Goal: Task Accomplishment & Management: Manage account settings

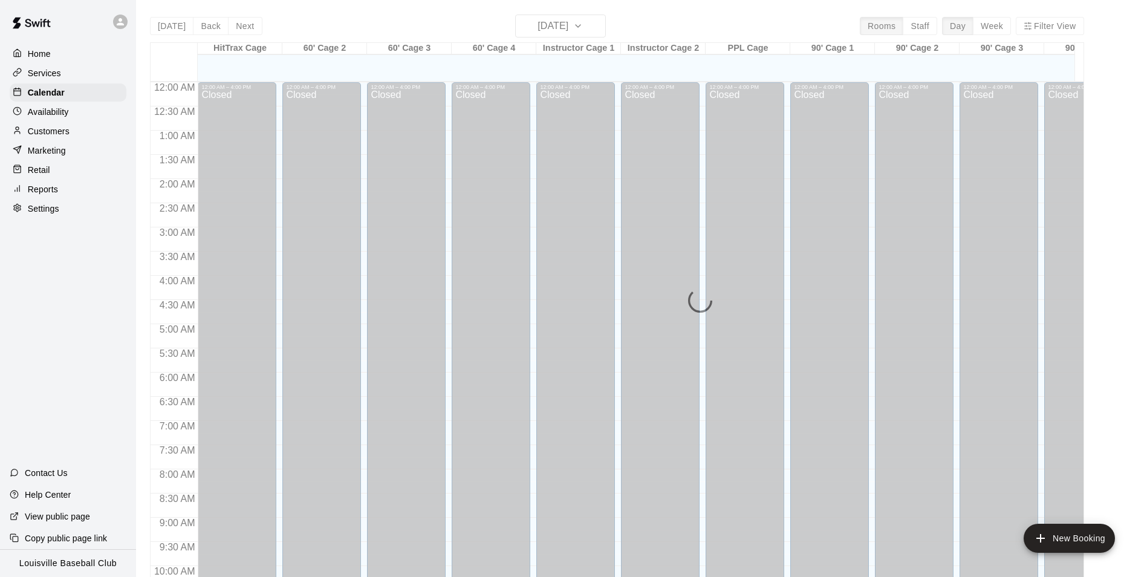
scroll to position [27, 0]
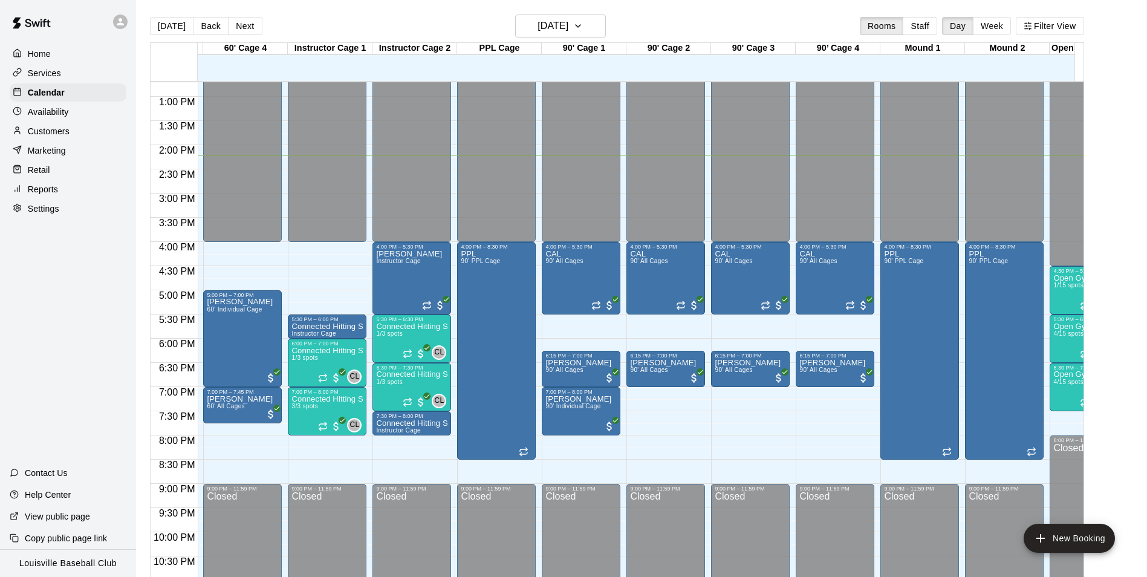
scroll to position [0, 225]
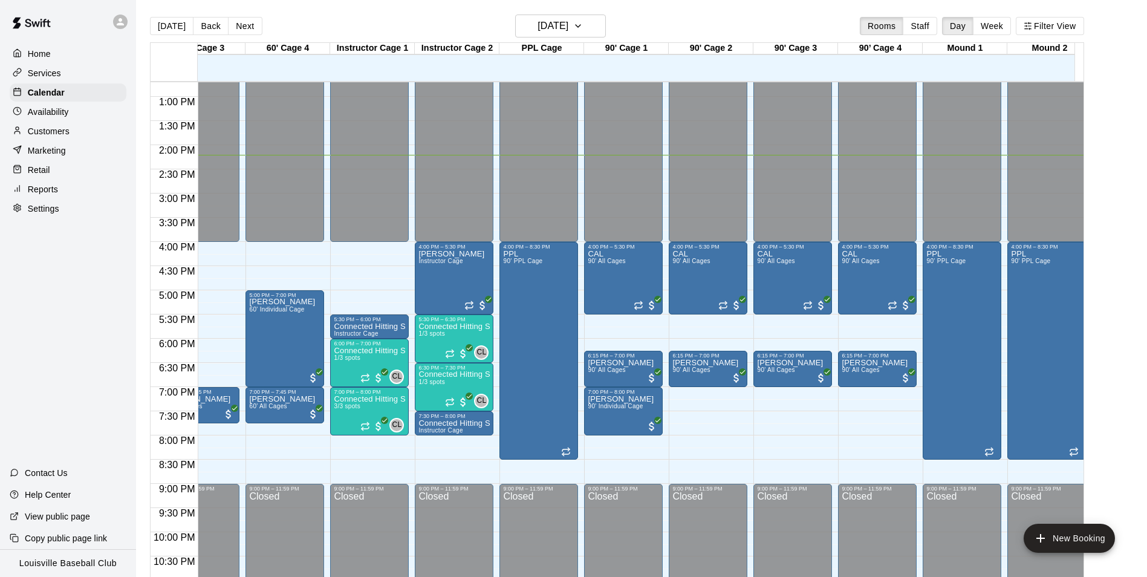
click at [112, 30] on div at bounding box center [123, 22] width 25 height 24
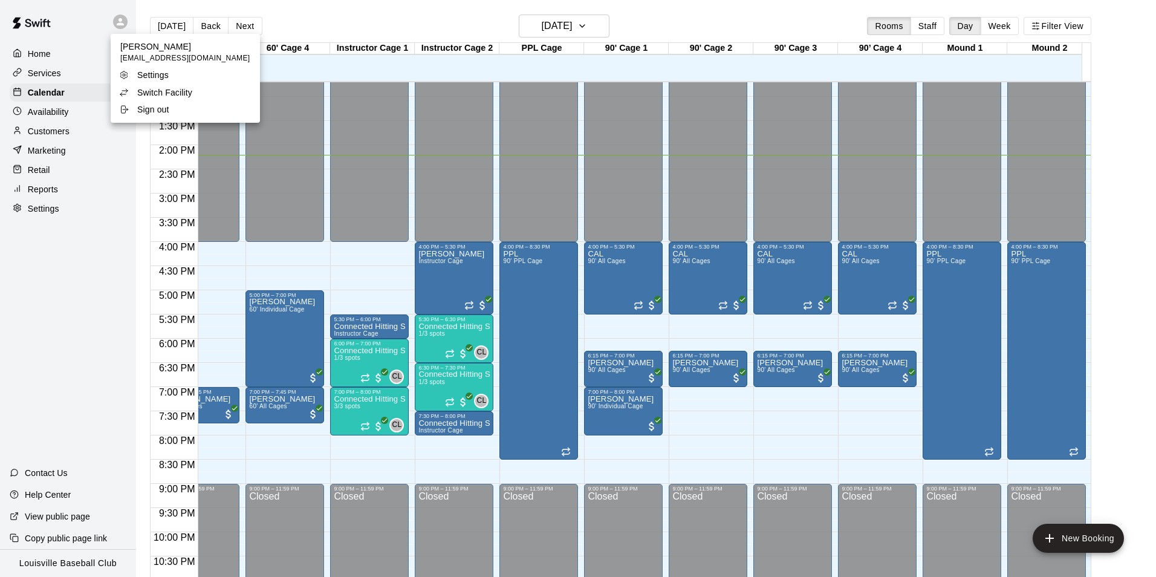
click at [173, 96] on p "Switch Facility" at bounding box center [164, 92] width 55 height 12
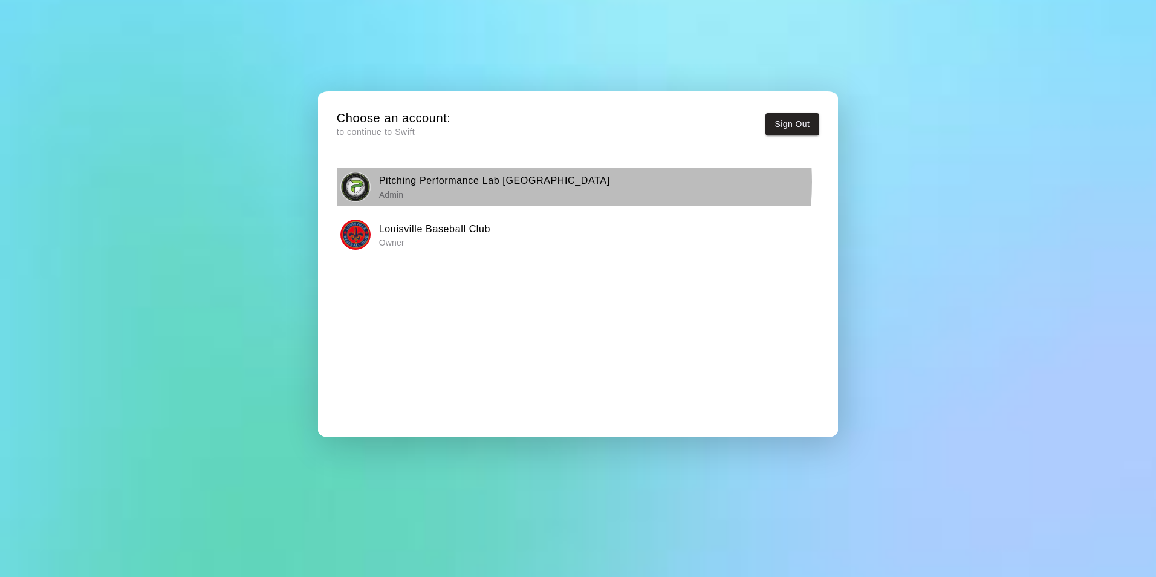
click at [537, 182] on h6 "Pitching Performance Lab Louisville" at bounding box center [494, 181] width 231 height 16
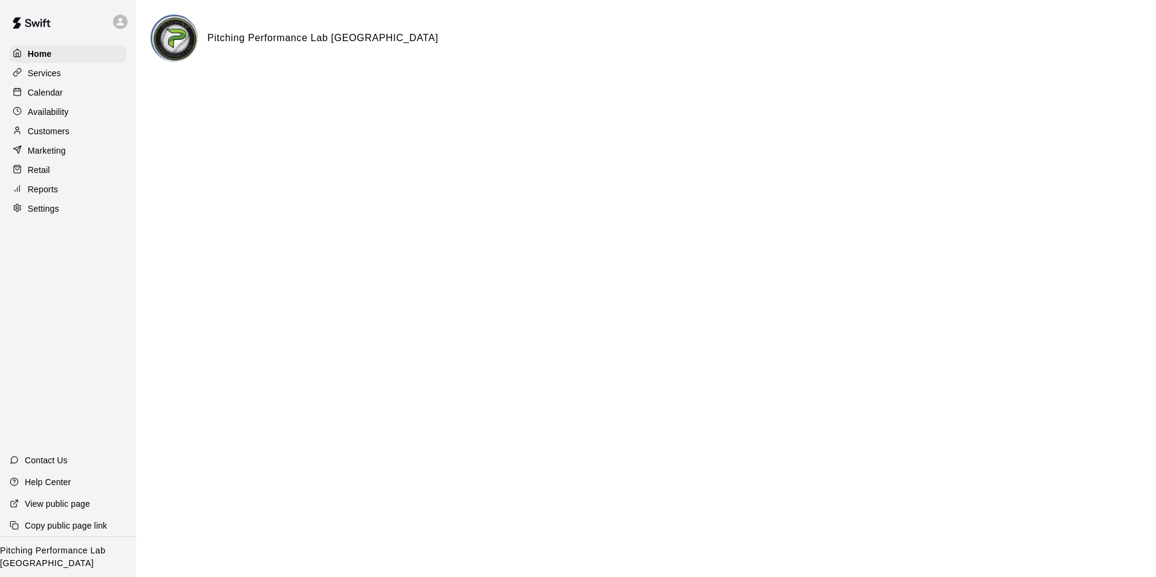
click at [88, 99] on div "Calendar" at bounding box center [68, 92] width 117 height 18
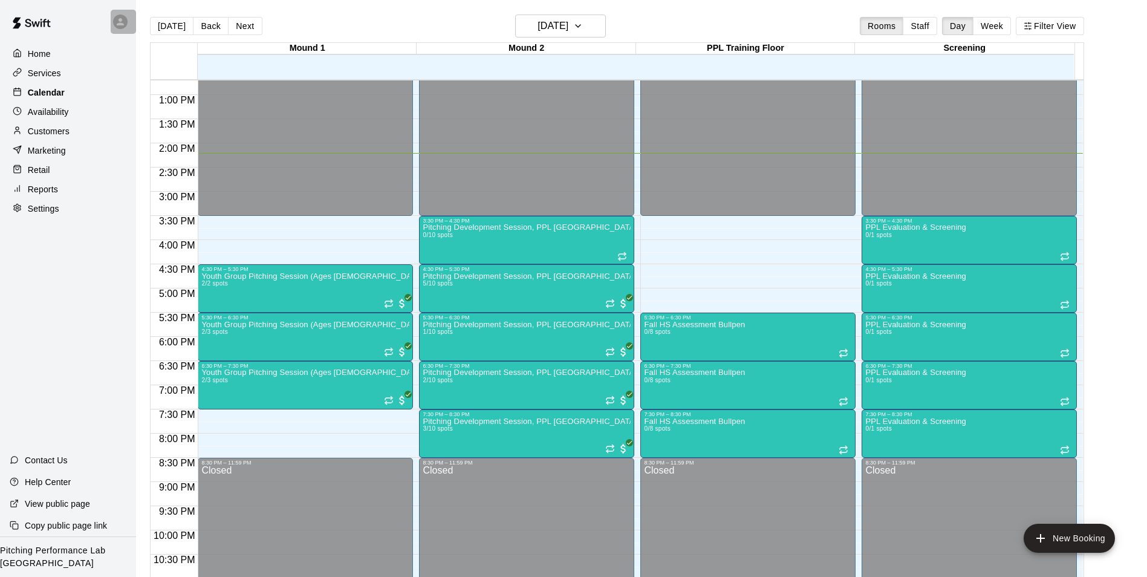
click at [128, 21] on div at bounding box center [123, 22] width 25 height 24
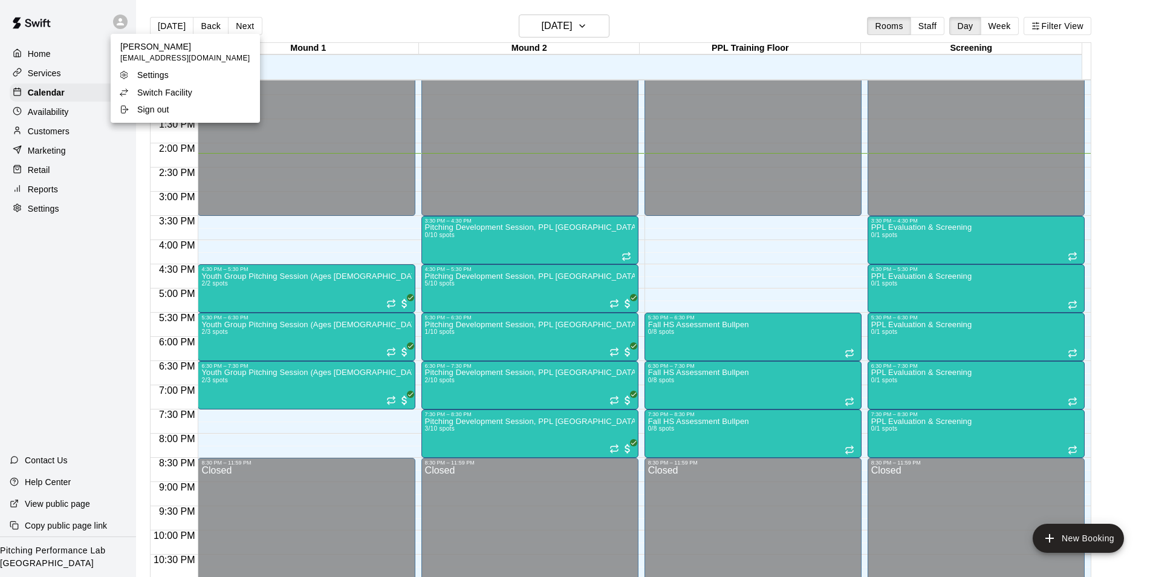
click at [195, 96] on div "Switch Facility" at bounding box center [158, 92] width 79 height 12
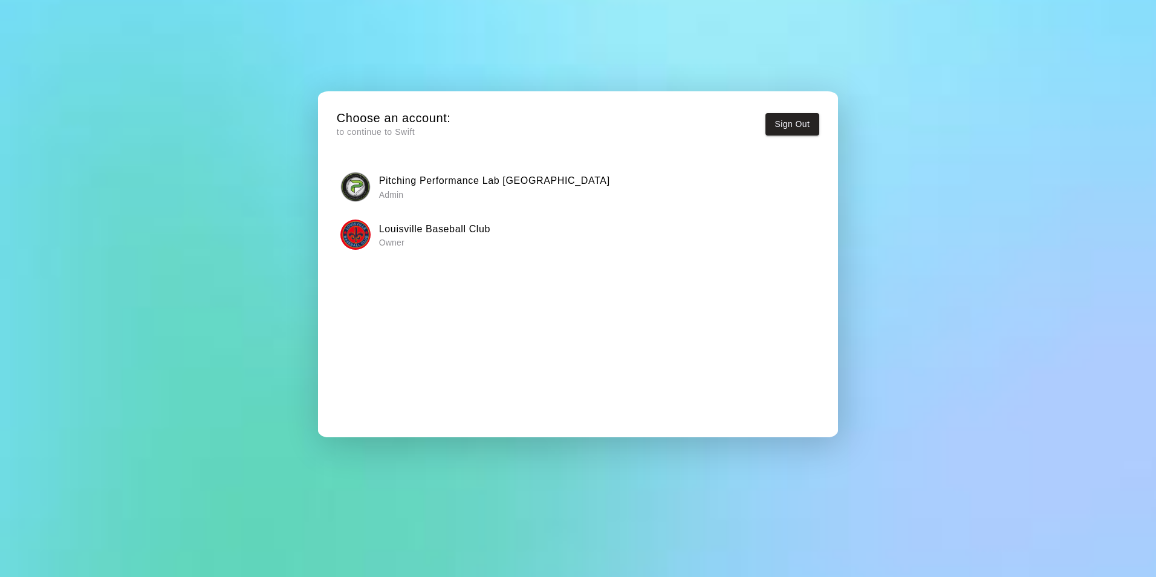
click at [417, 238] on p "Owner" at bounding box center [434, 242] width 111 height 12
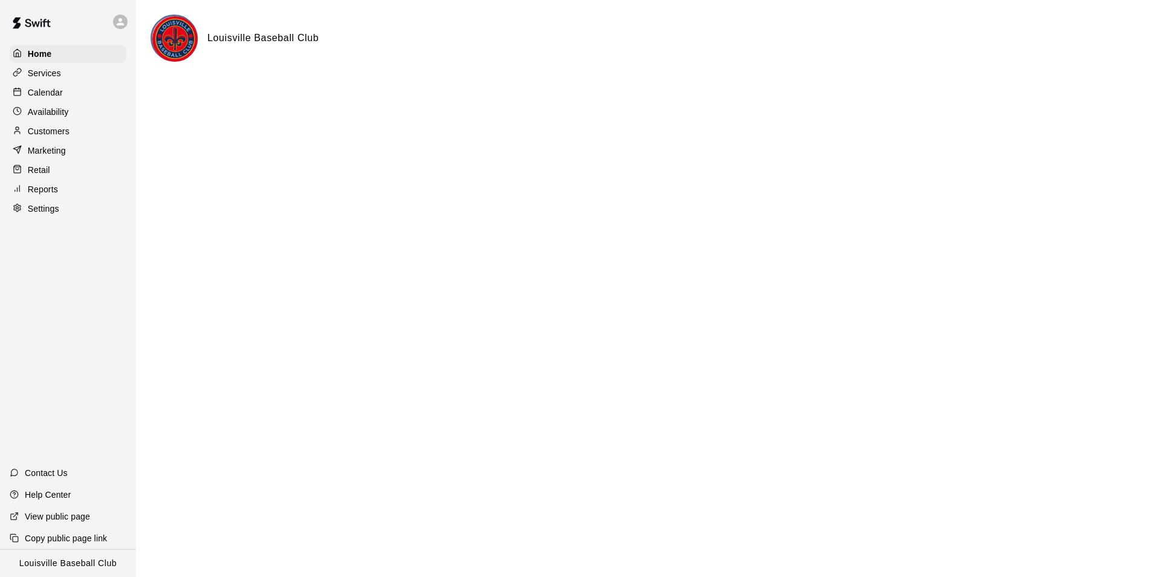
click at [89, 102] on div "Calendar" at bounding box center [68, 92] width 117 height 18
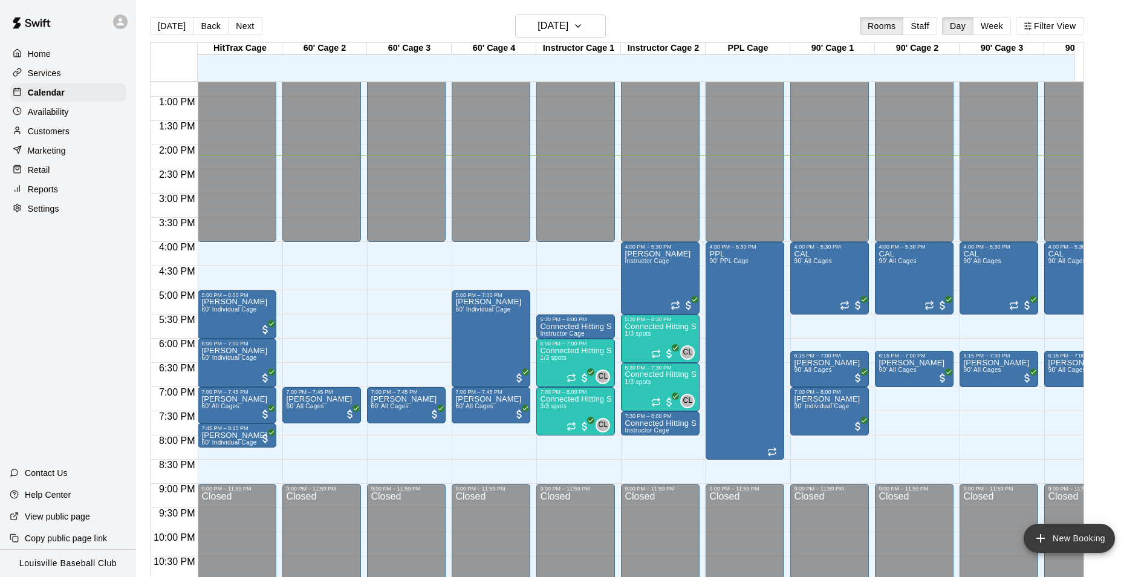
click at [1072, 545] on button "New Booking" at bounding box center [1068, 538] width 91 height 29
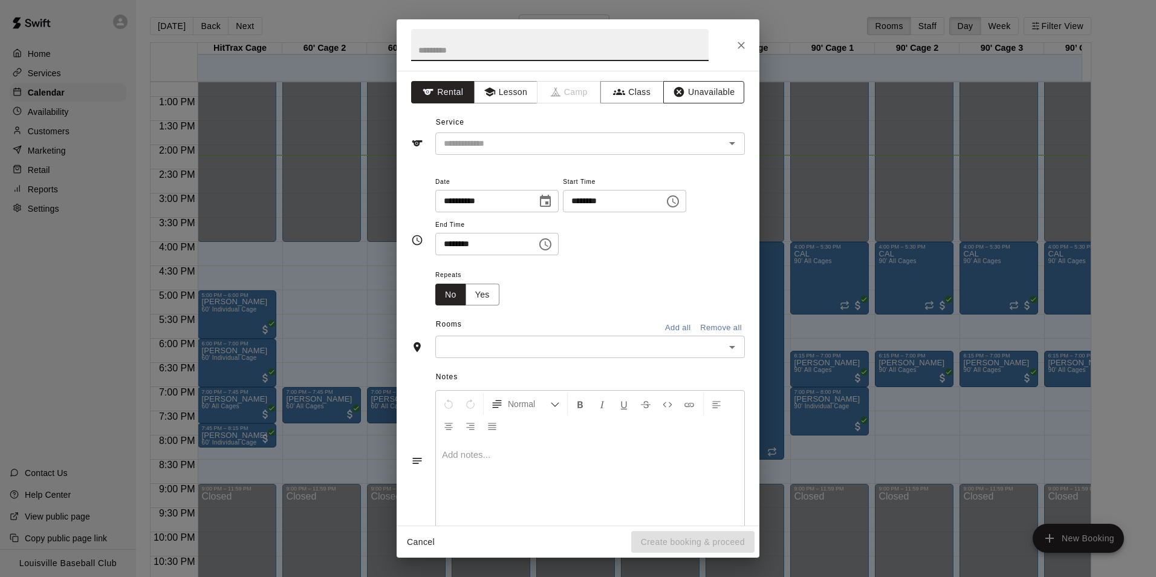
click at [707, 92] on button "Unavailable" at bounding box center [703, 92] width 81 height 22
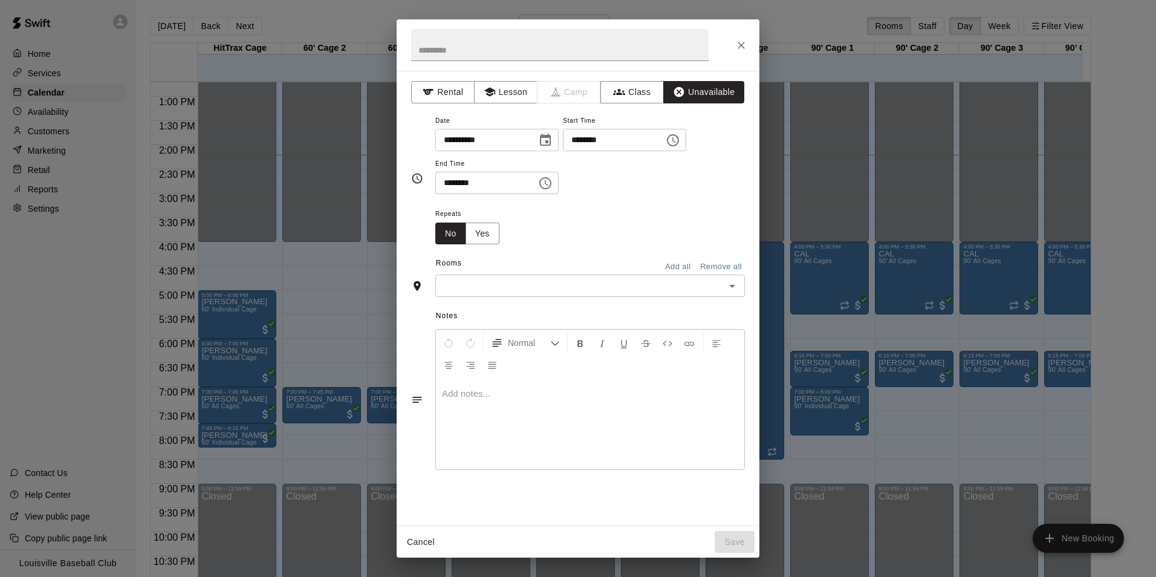
click at [640, 137] on input "********" at bounding box center [609, 140] width 93 height 22
click at [680, 140] on icon "Choose time, selected time is 2:00 PM" at bounding box center [673, 140] width 15 height 15
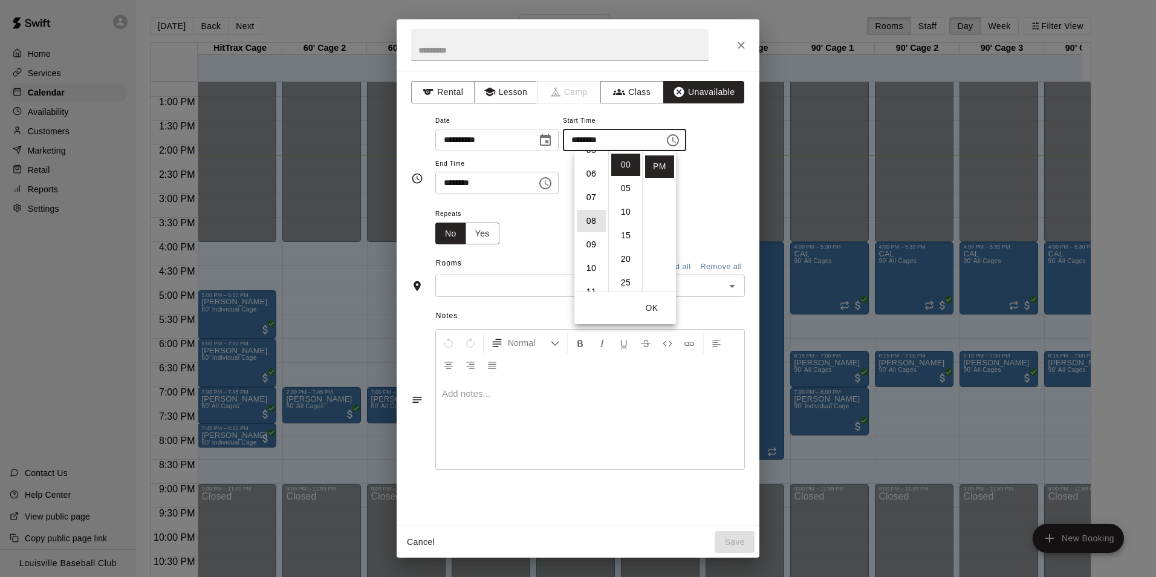
click at [591, 222] on li "08" at bounding box center [591, 221] width 29 height 22
click at [624, 254] on li "20" at bounding box center [625, 259] width 29 height 22
click at [626, 212] on li "30" at bounding box center [625, 212] width 29 height 22
type input "********"
click at [654, 307] on button "OK" at bounding box center [651, 308] width 39 height 22
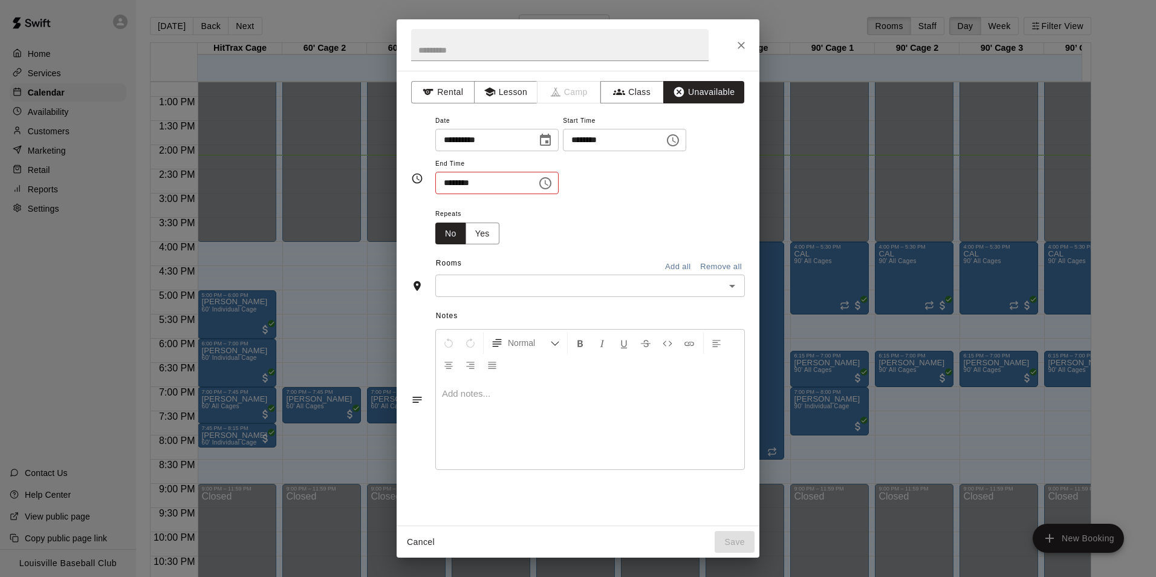
click at [557, 192] on button "Choose time, selected time is 2:30 PM" at bounding box center [545, 183] width 24 height 24
click at [453, 308] on ul "12 01 02 03 04 05 06 07 08 09 10 11" at bounding box center [452, 264] width 34 height 140
click at [455, 219] on li "09" at bounding box center [452, 219] width 29 height 22
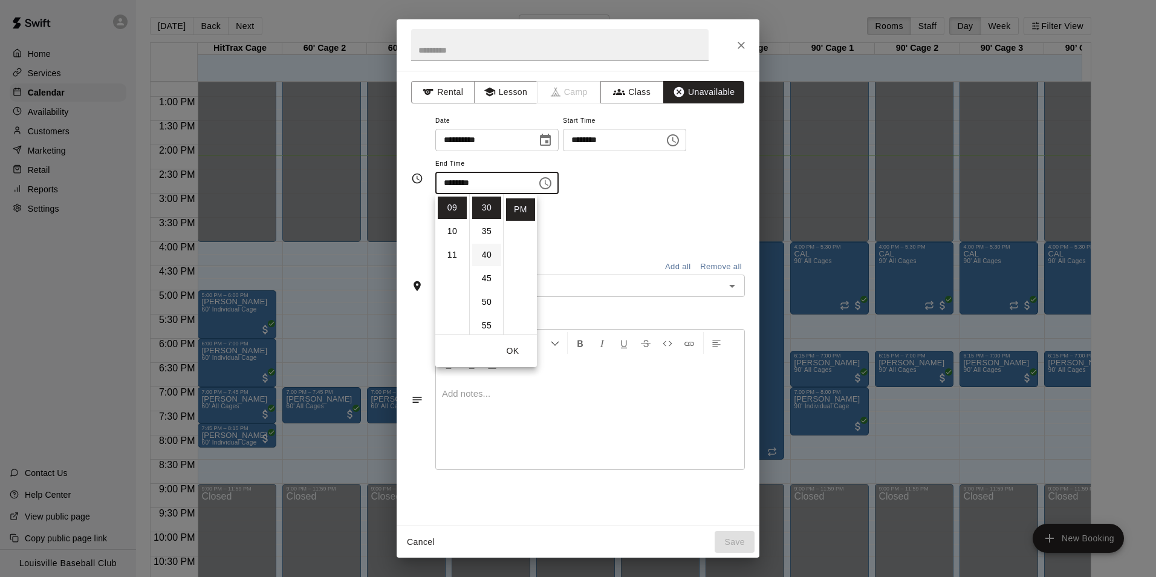
click at [491, 254] on li "40" at bounding box center [486, 255] width 29 height 22
click at [490, 210] on li "00" at bounding box center [486, 207] width 29 height 22
type input "********"
click at [515, 360] on button "OK" at bounding box center [512, 351] width 39 height 22
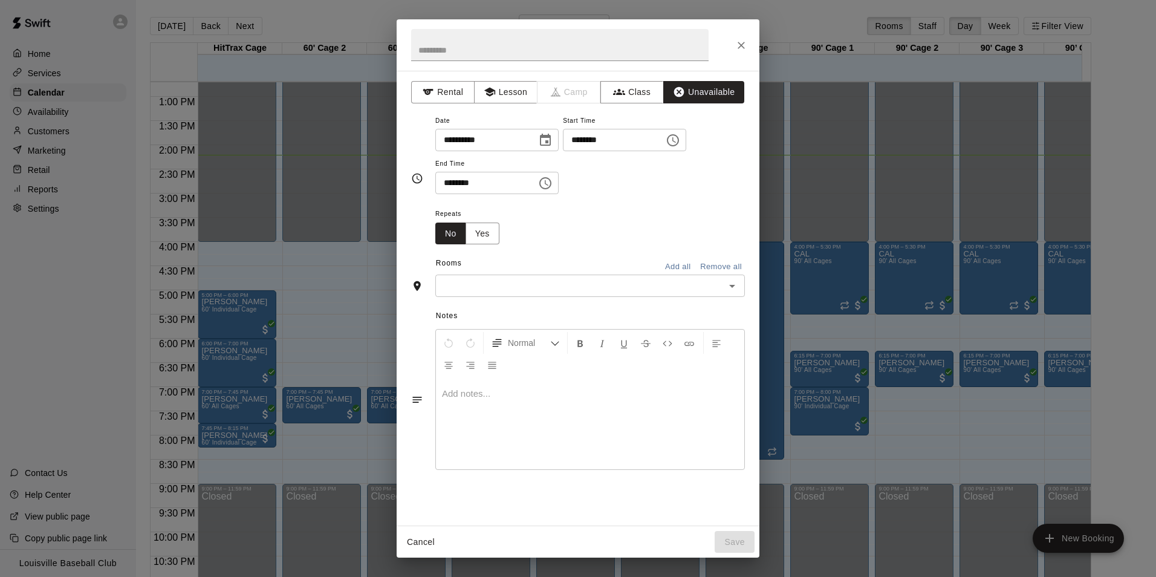
click at [635, 282] on input "text" at bounding box center [580, 285] width 282 height 15
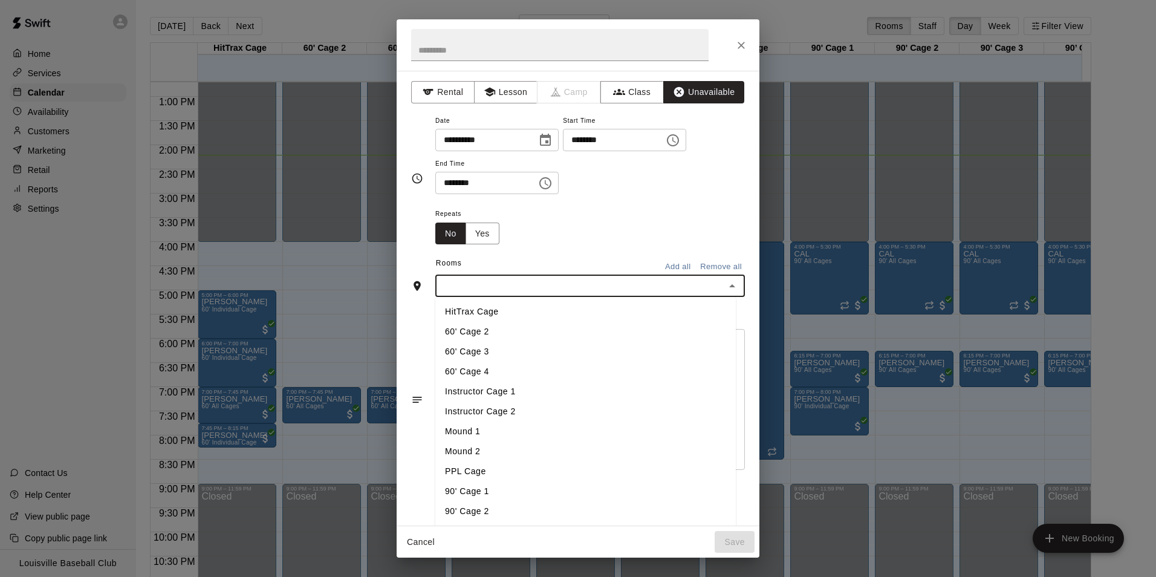
click at [599, 311] on li "HitTrax Cage" at bounding box center [585, 312] width 300 height 20
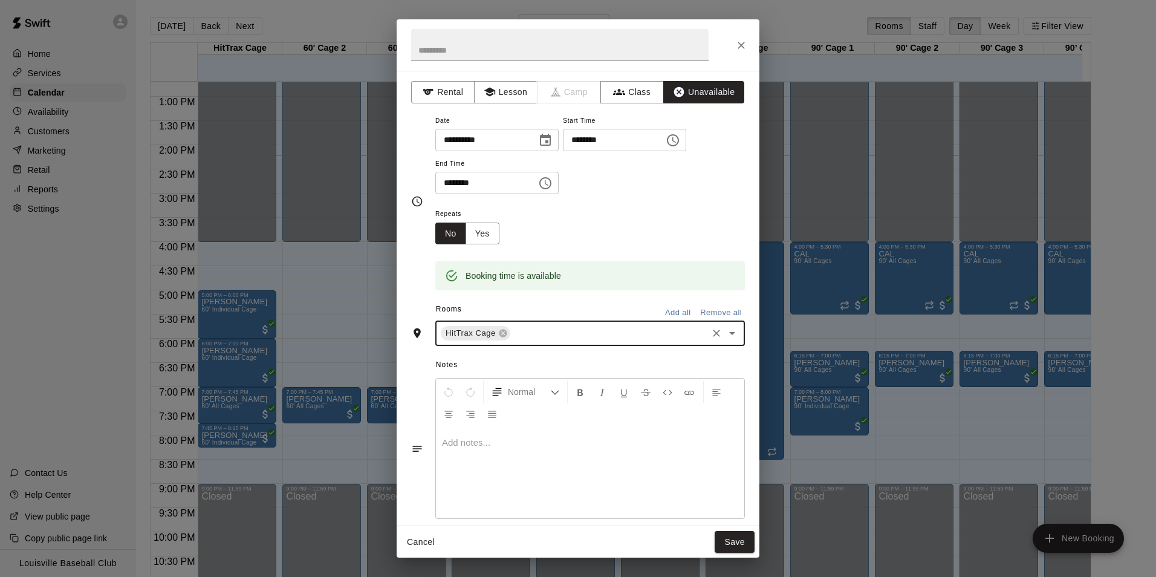
click at [729, 334] on icon "Open" at bounding box center [732, 333] width 6 height 3
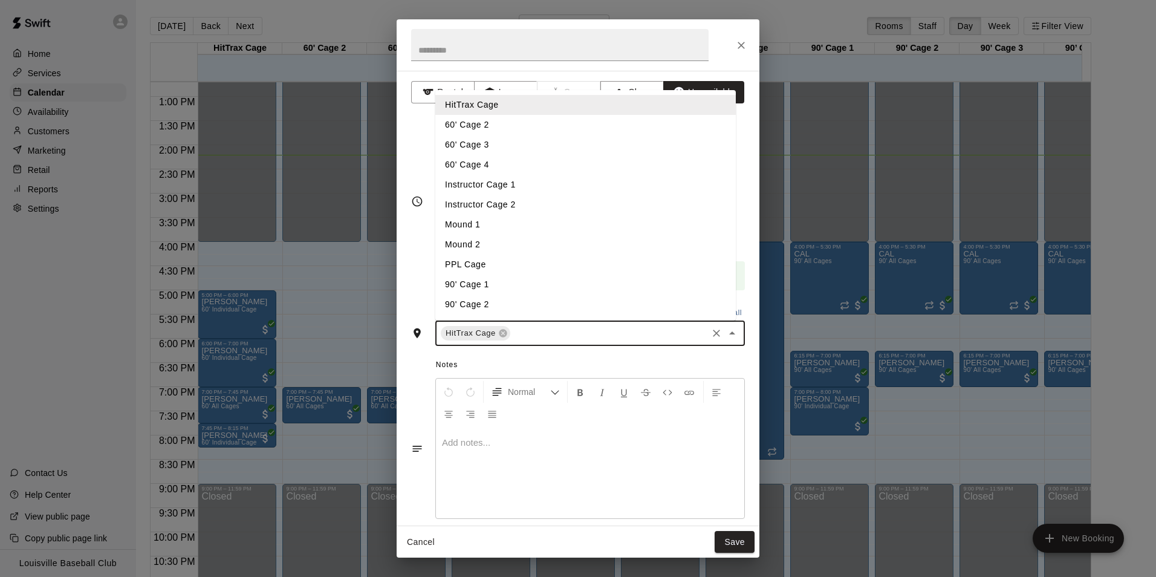
click at [518, 129] on li "60' Cage 2" at bounding box center [585, 125] width 300 height 20
click at [513, 147] on li "60' Cage 3" at bounding box center [585, 145] width 300 height 20
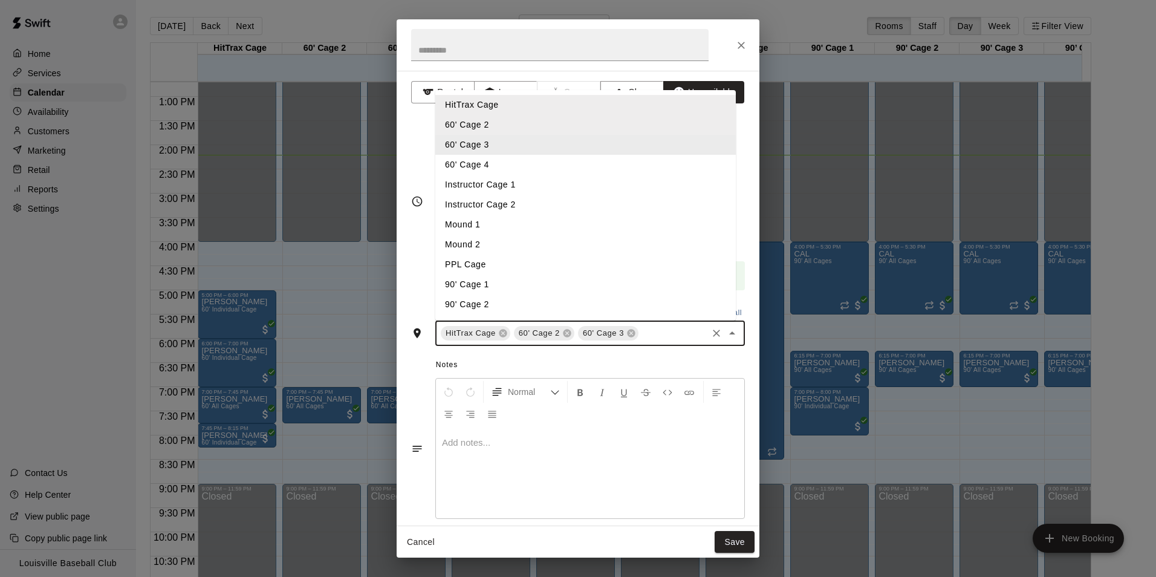
click at [505, 165] on li "60' Cage 4" at bounding box center [585, 165] width 300 height 20
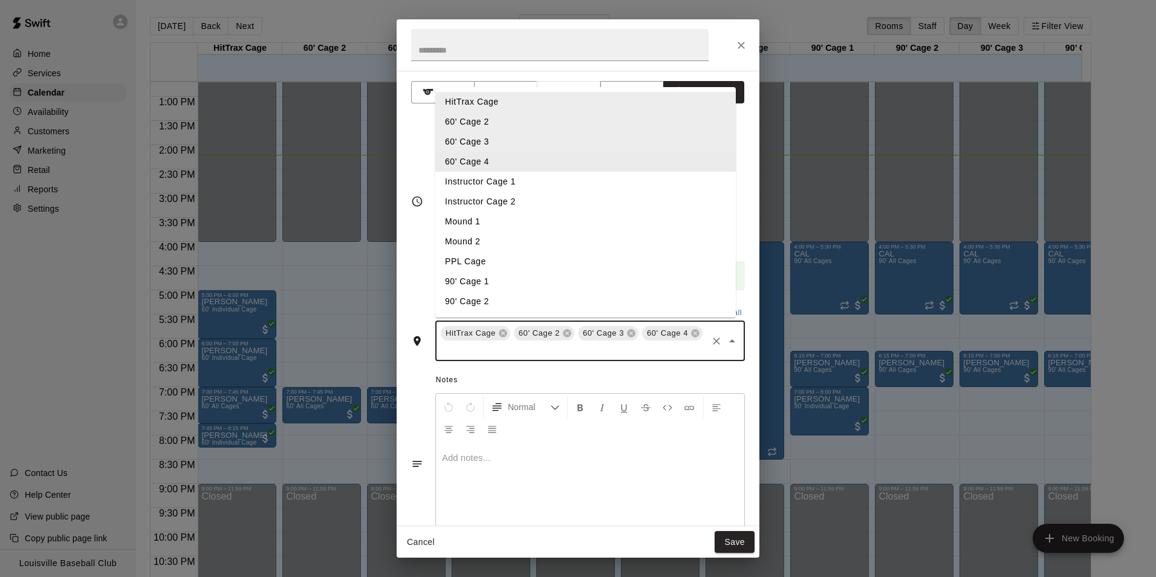
click at [506, 185] on li "Instructor Cage 1" at bounding box center [585, 182] width 300 height 20
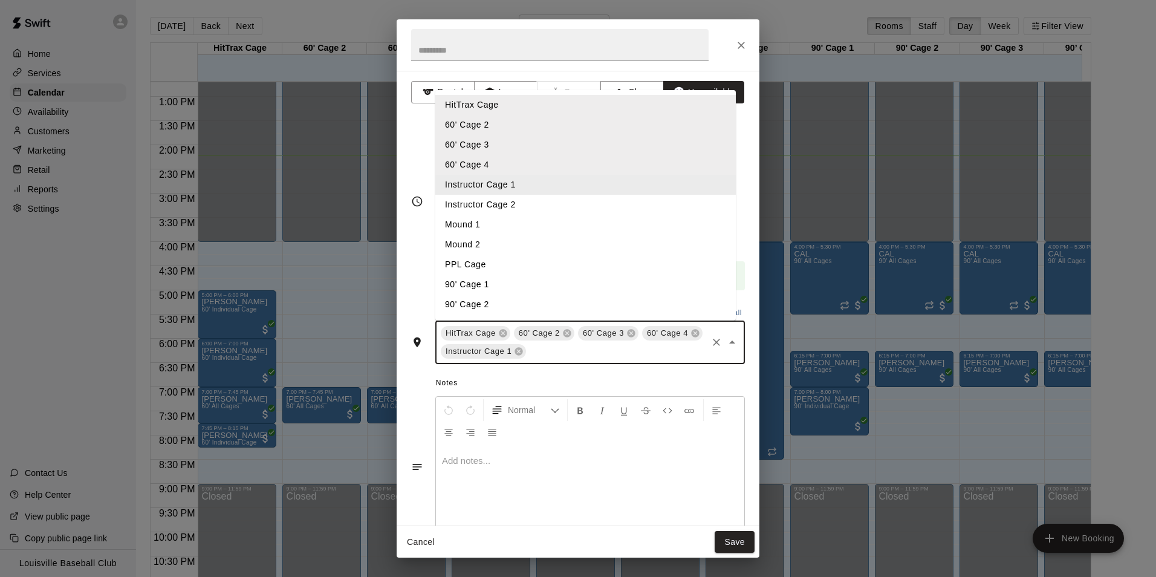
click at [506, 209] on li "Instructor Cage 2" at bounding box center [585, 205] width 300 height 20
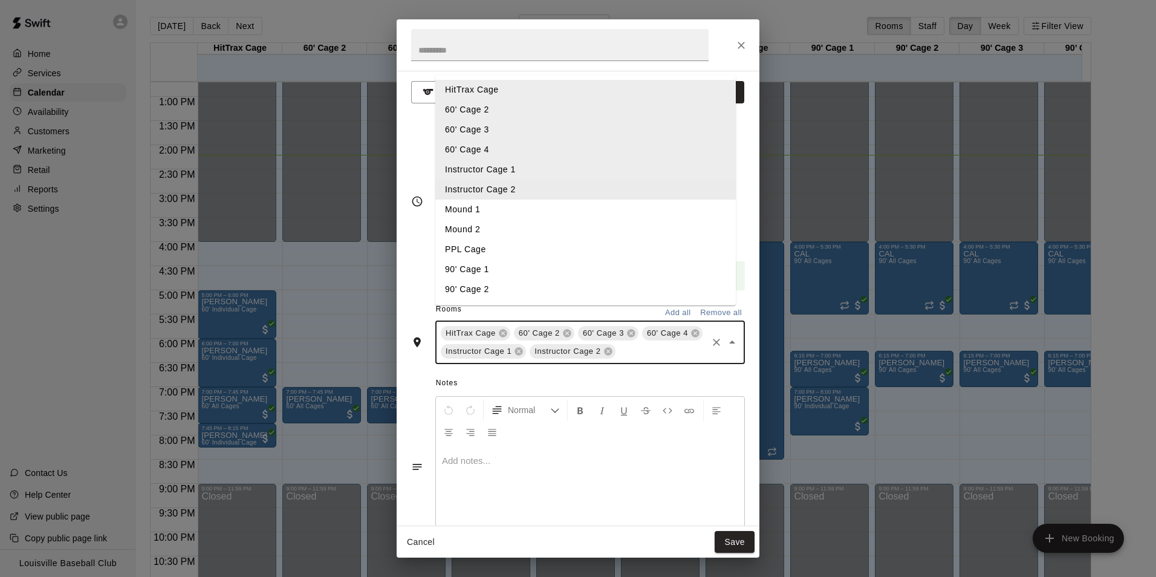
click at [495, 219] on li "Mound 1" at bounding box center [585, 209] width 300 height 20
click at [500, 236] on li "Mound 2" at bounding box center [585, 226] width 300 height 20
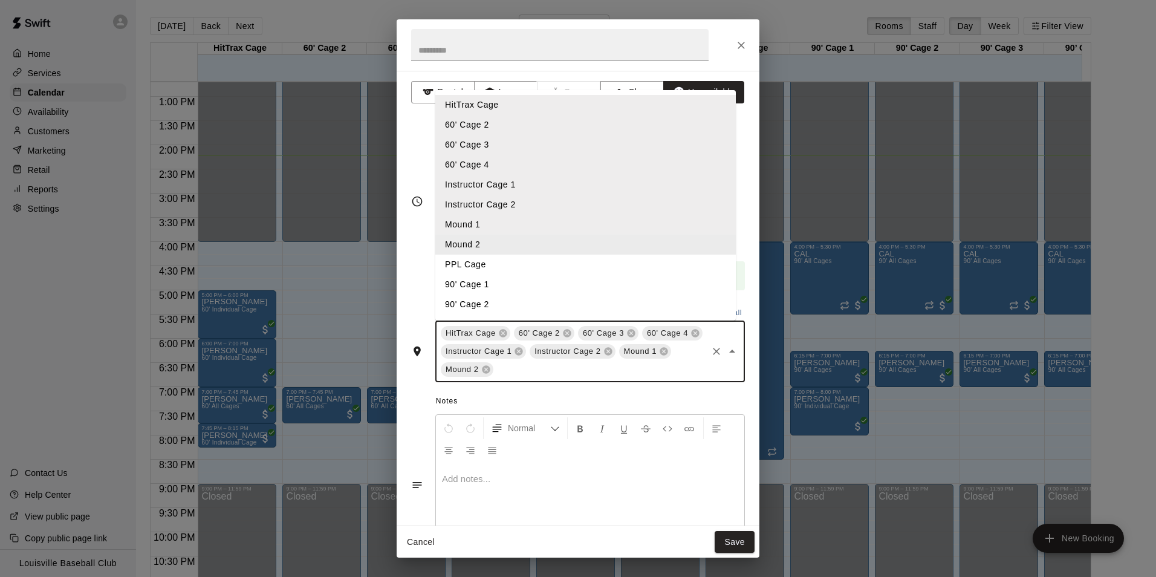
click at [496, 273] on li "PPL Cage" at bounding box center [585, 265] width 300 height 20
click at [490, 291] on li "90' Cage 1" at bounding box center [585, 284] width 300 height 20
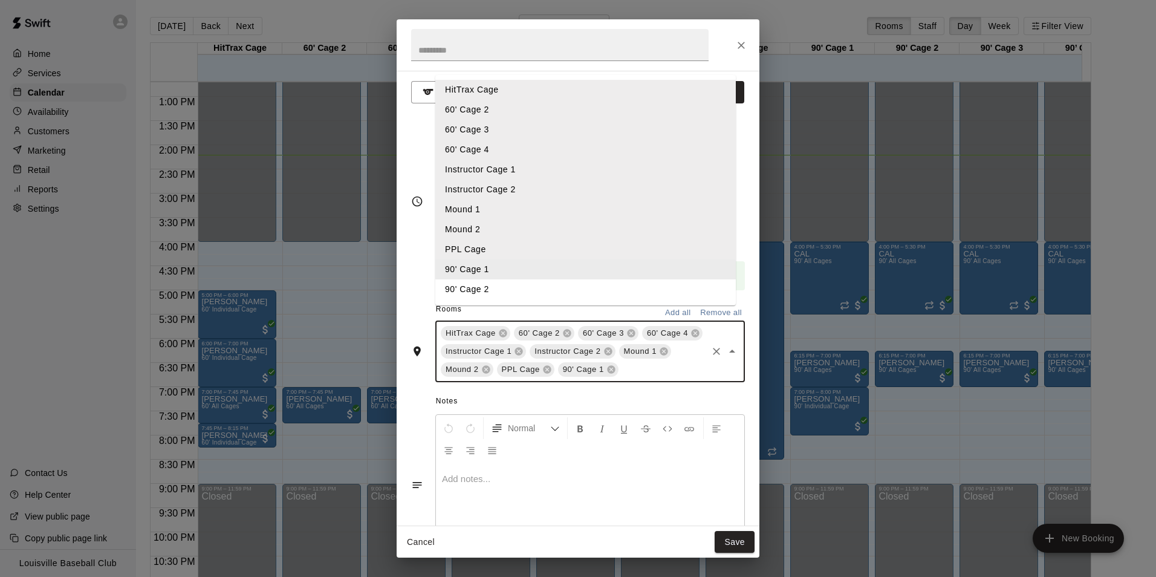
click at [490, 299] on li "90' Cage 2" at bounding box center [585, 289] width 300 height 20
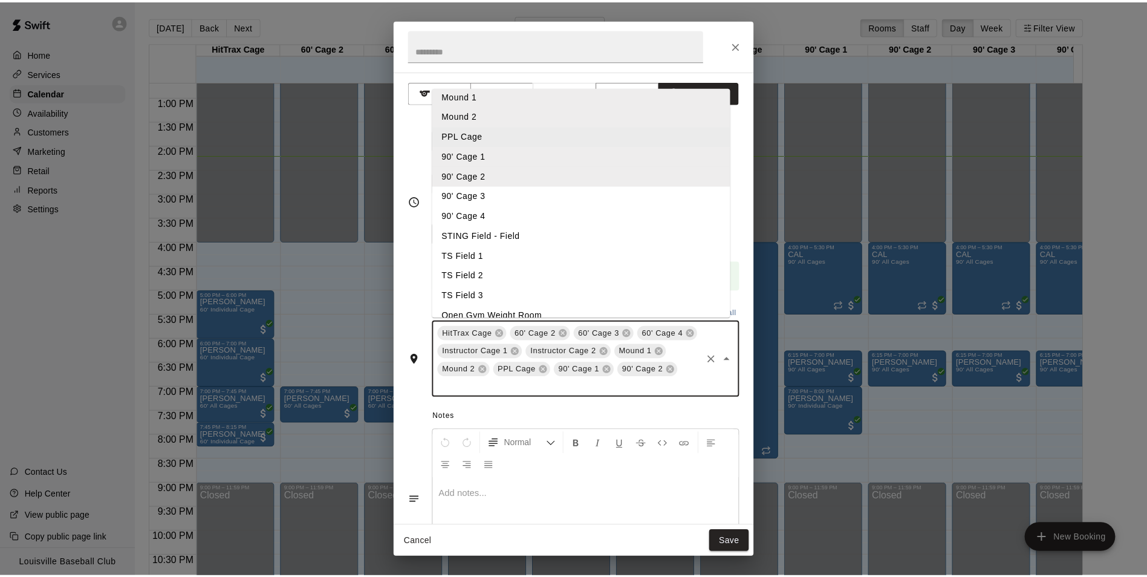
scroll to position [128, 0]
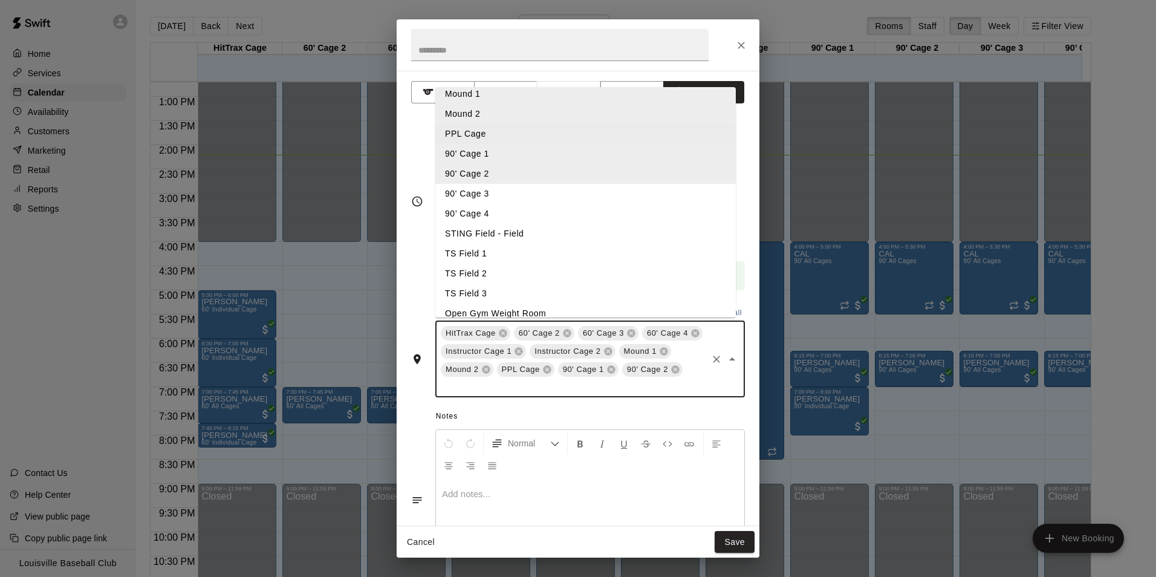
click at [507, 199] on li "90' Cage 3" at bounding box center [585, 194] width 300 height 20
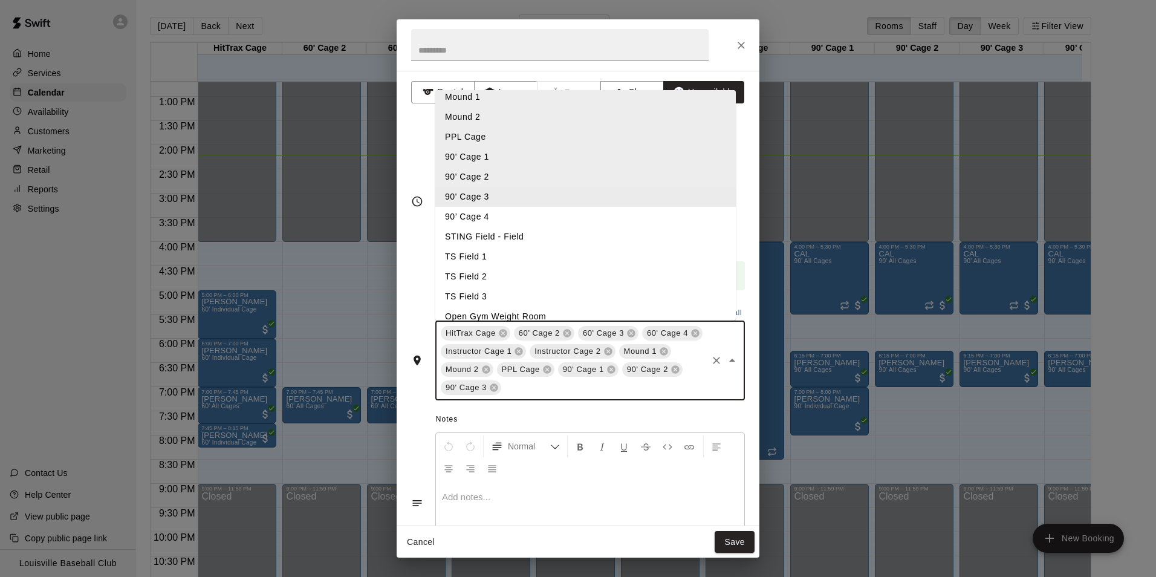
click at [491, 219] on li "90’ Cage 4" at bounding box center [585, 217] width 300 height 20
click at [744, 552] on button "Save" at bounding box center [735, 542] width 40 height 22
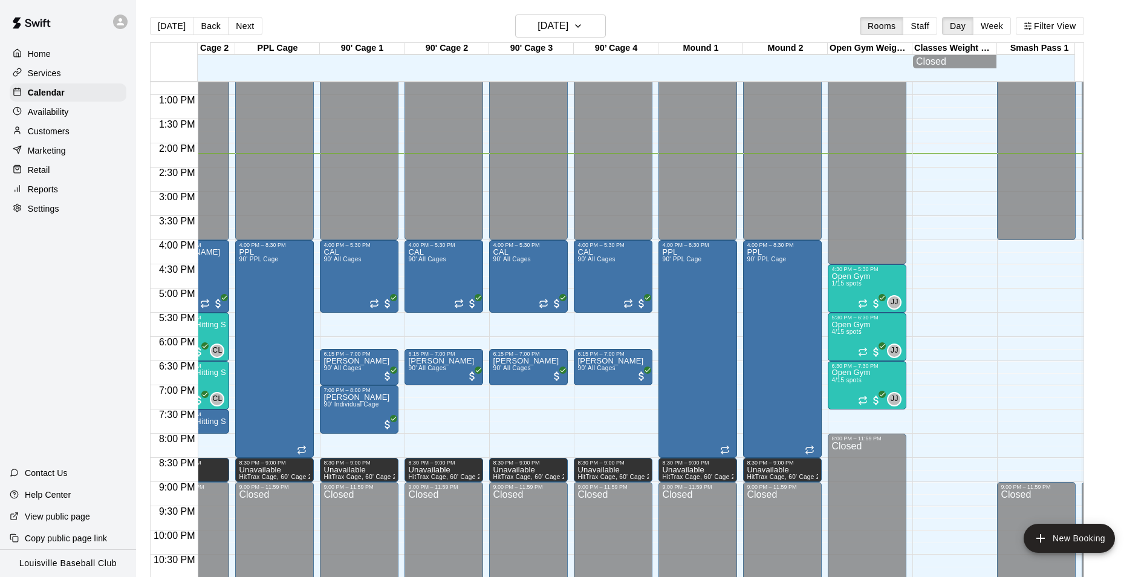
scroll to position [0, 470]
